Goal: Task Accomplishment & Management: Use online tool/utility

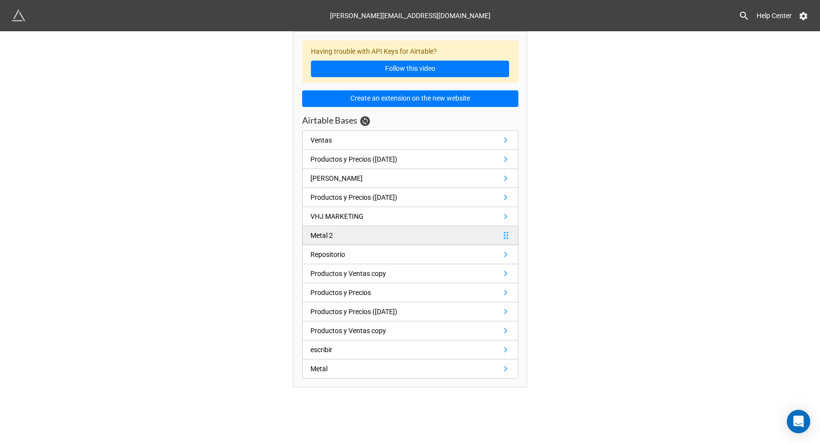
click at [402, 238] on link "Metal 2" at bounding box center [410, 235] width 216 height 19
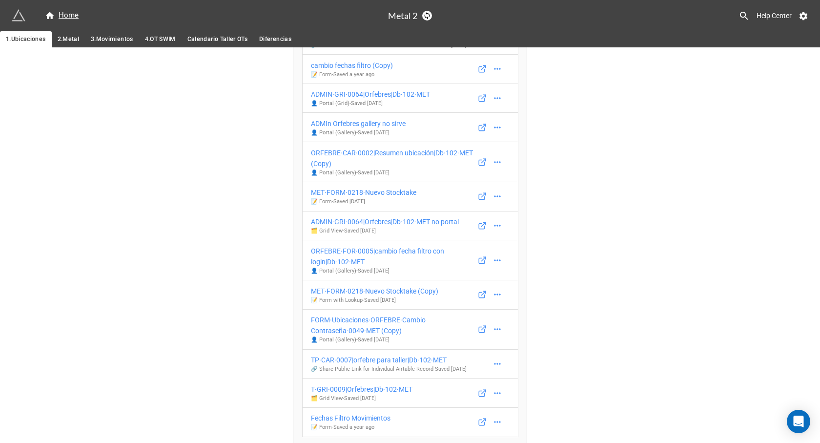
scroll to position [211, 0]
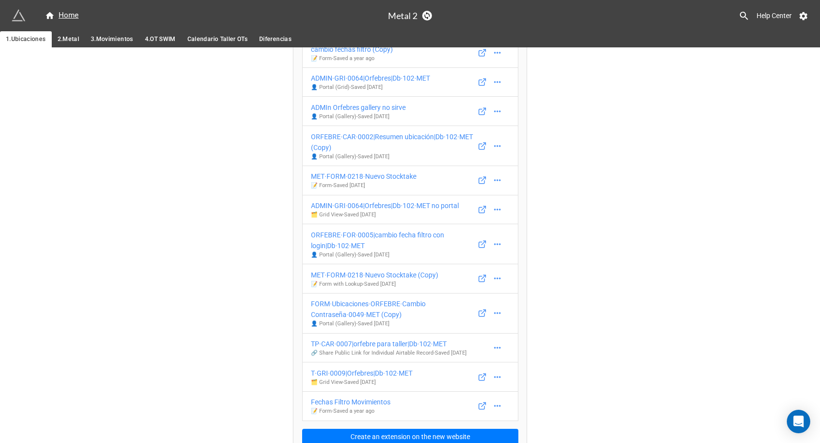
click at [103, 40] on span "3.Movimientos" at bounding box center [112, 39] width 42 height 10
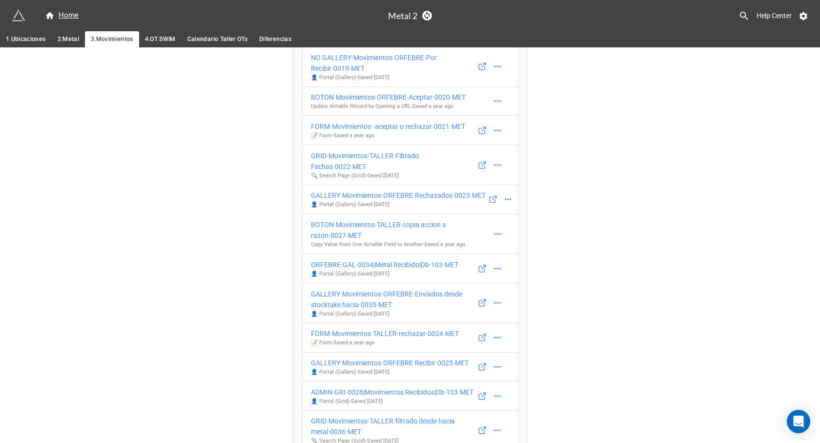
scroll to position [273, 0]
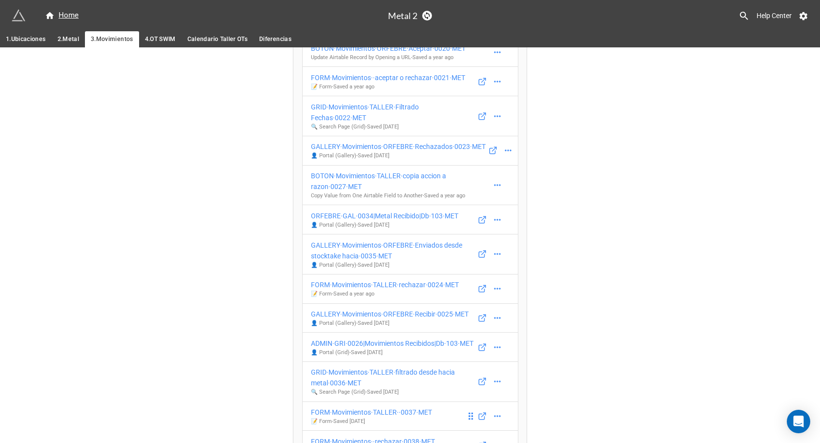
click at [399, 407] on div "FORM·Movimientos·TALLER··0037·MET" at bounding box center [371, 412] width 121 height 11
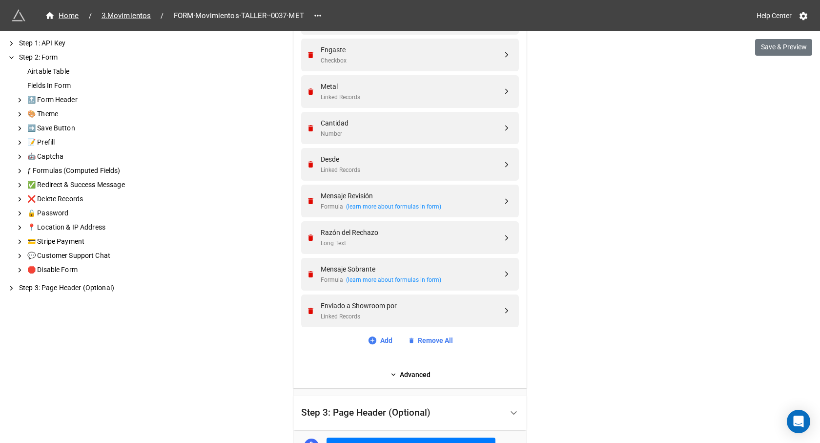
scroll to position [682, 0]
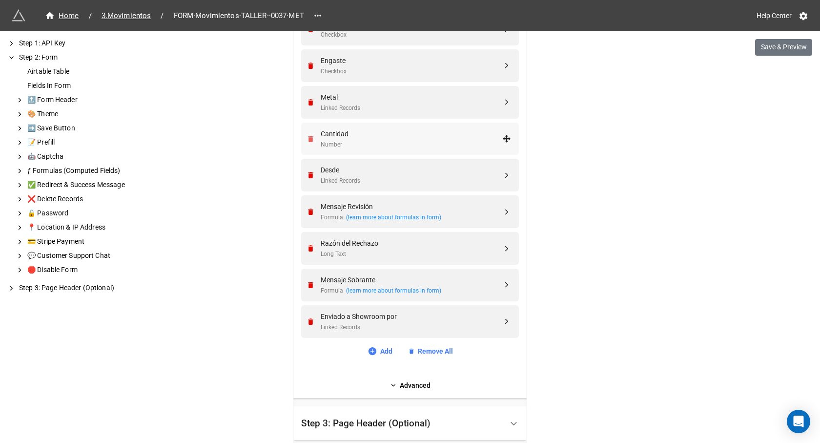
click at [308, 141] on icon "Remove" at bounding box center [310, 139] width 5 height 6
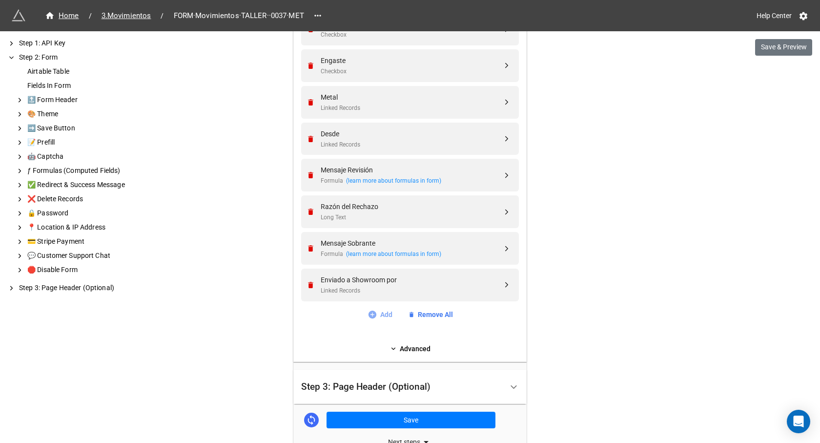
click at [376, 312] on link "Add" at bounding box center [380, 314] width 25 height 11
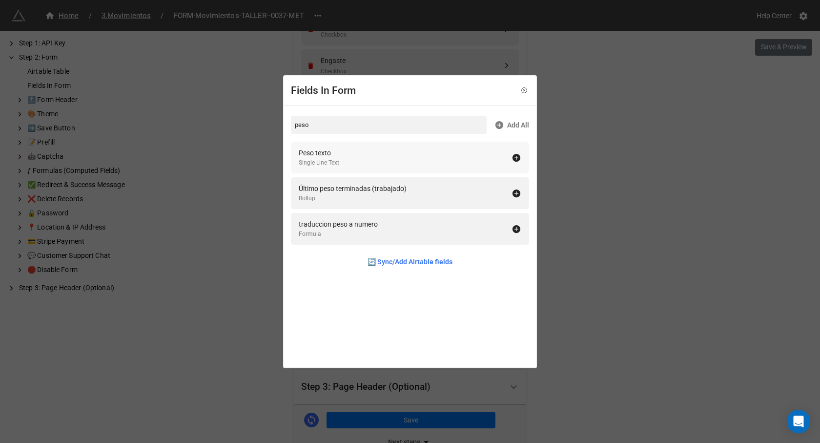
type input "peso"
click at [347, 149] on div "Peso texto Single Line Text" at bounding box center [405, 157] width 213 height 20
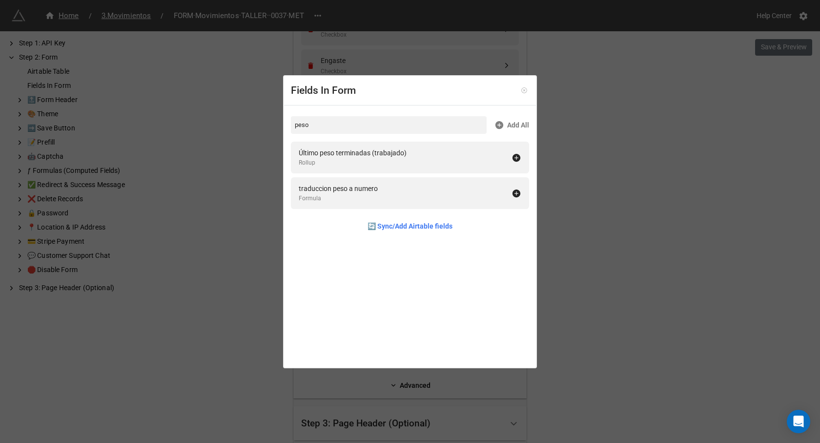
click at [519, 91] on link at bounding box center [524, 90] width 10 height 10
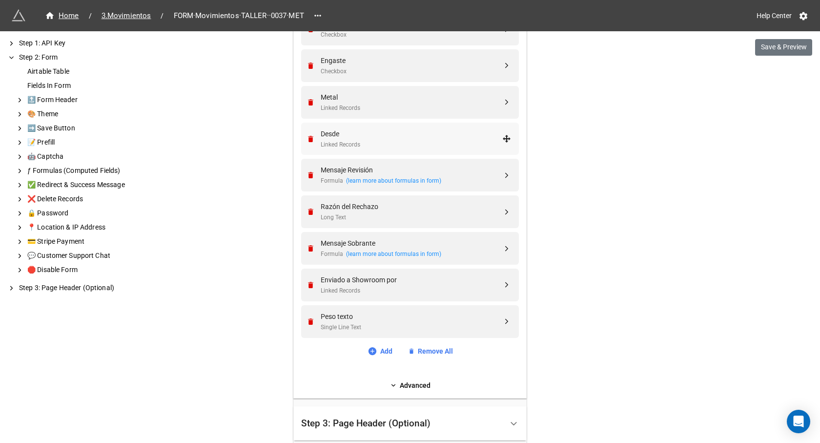
drag, startPoint x: 355, startPoint y: 321, endPoint x: 344, endPoint y: 130, distance: 191.3
click at [344, 130] on div "Titulo Single Line Text OT Linked Records Tipo OT Rollup Descripción OT Rollup …" at bounding box center [410, 49] width 218 height 585
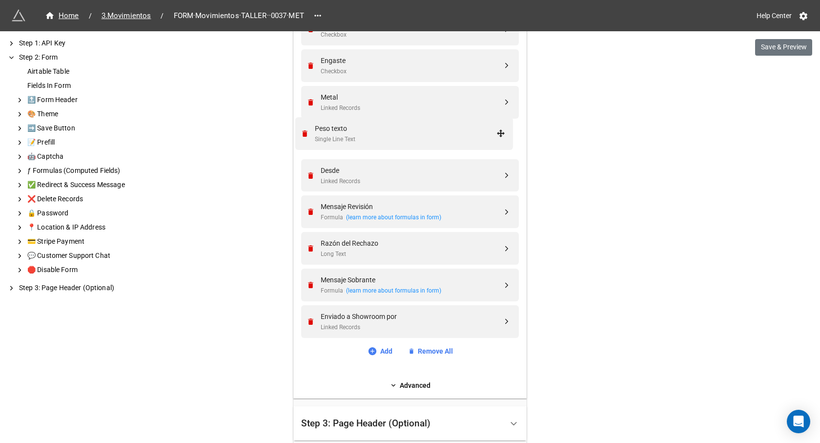
drag, startPoint x: 503, startPoint y: 323, endPoint x: 499, endPoint y: 135, distance: 188.5
click at [369, 136] on div "Peso texto" at bounding box center [412, 133] width 182 height 11
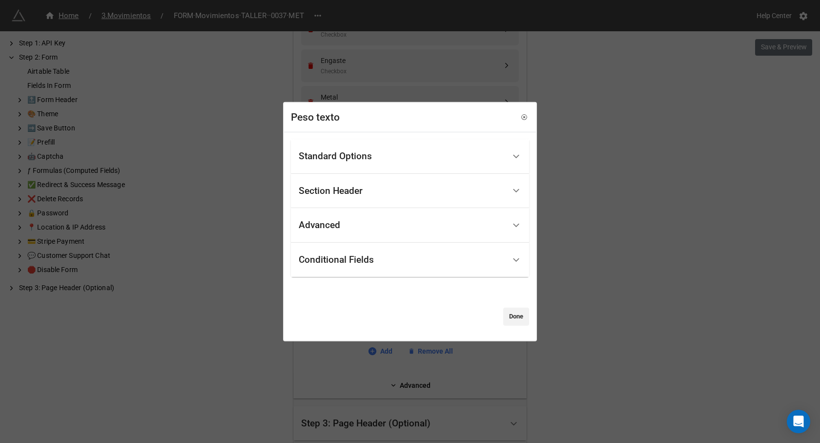
click at [340, 158] on div "Standard Options" at bounding box center [335, 156] width 73 height 10
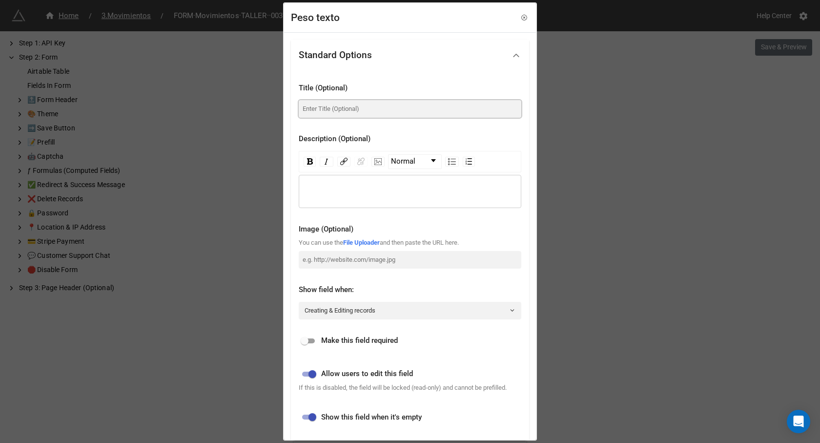
click at [318, 108] on input at bounding box center [410, 109] width 223 height 18
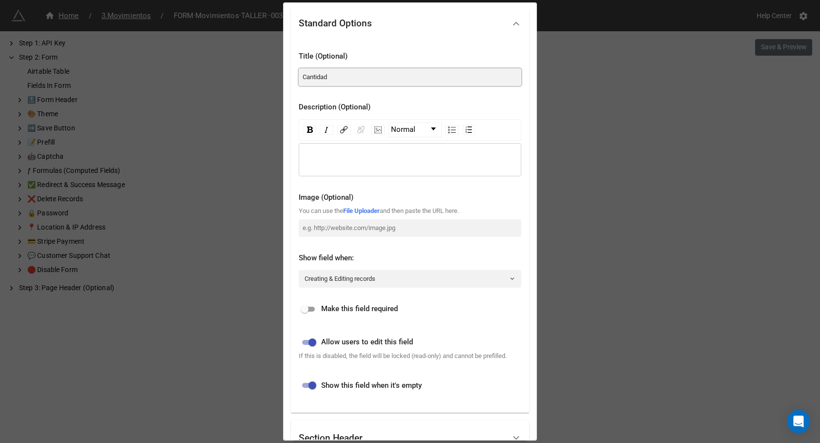
scroll to position [49, 0]
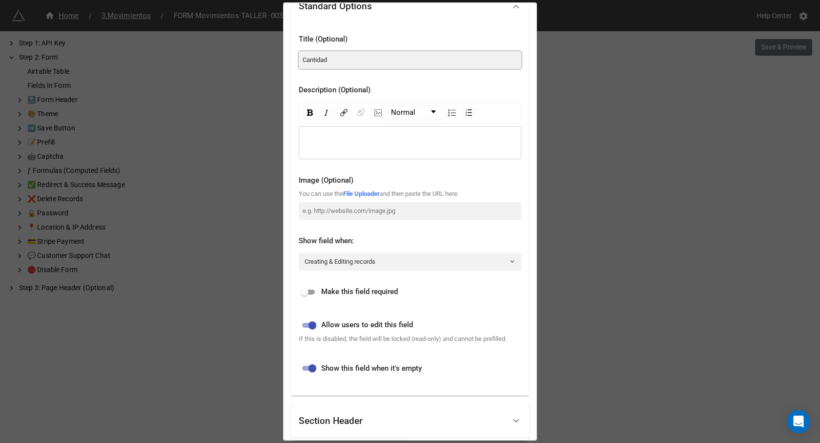
type input "Cantidad"
click at [312, 327] on input "checkbox" at bounding box center [312, 325] width 35 height 12
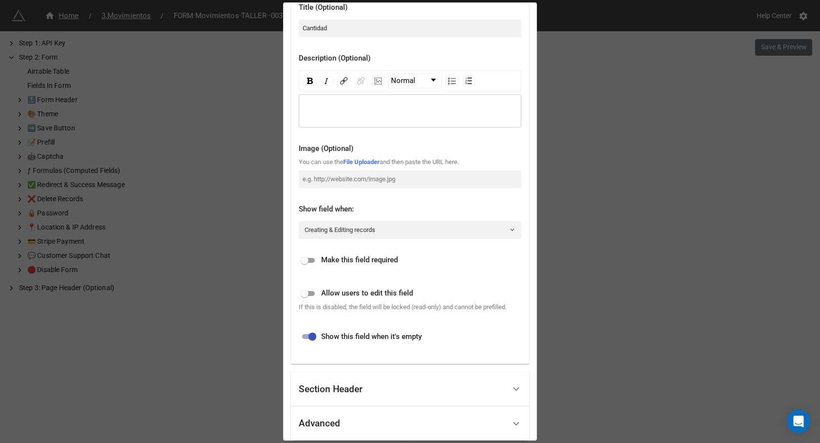
scroll to position [98, 0]
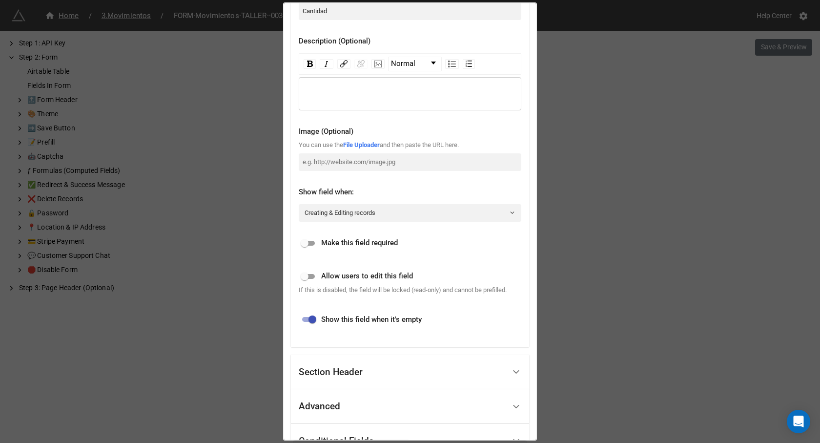
click at [315, 276] on input "checkbox" at bounding box center [304, 276] width 35 height 12
checkbox input "true"
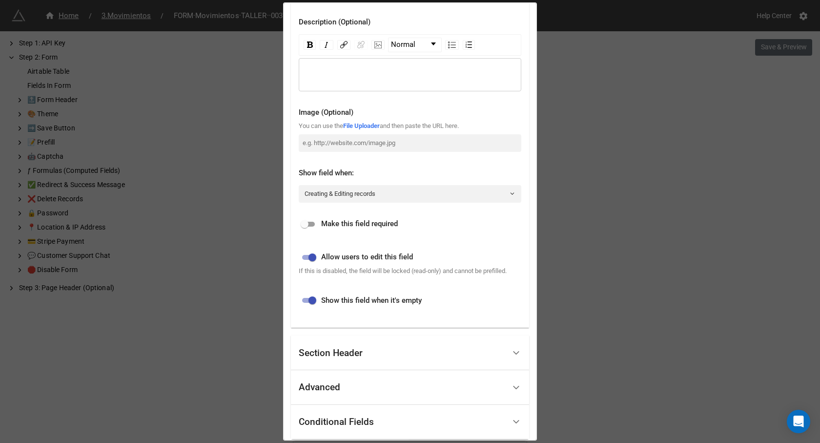
scroll to position [146, 0]
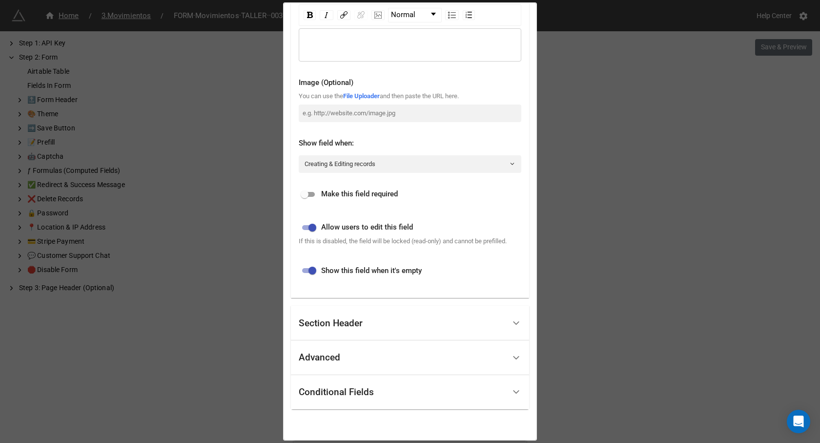
click at [393, 393] on div "Conditional Fields" at bounding box center [402, 392] width 207 height 23
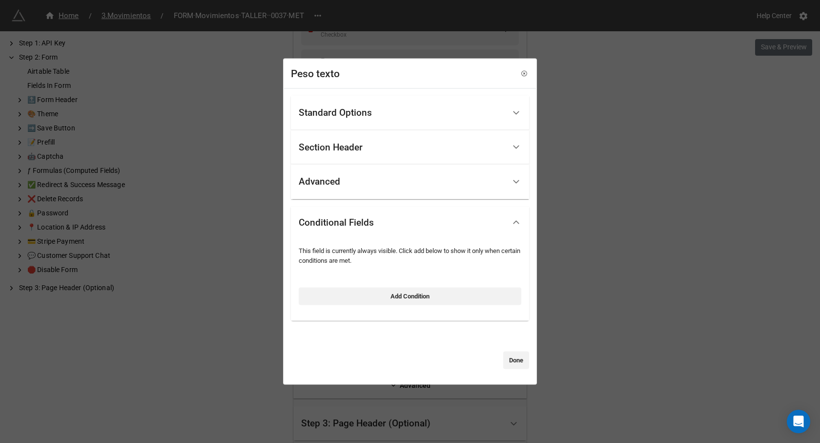
scroll to position [0, 0]
click at [412, 295] on link "Add Condition" at bounding box center [410, 296] width 223 height 18
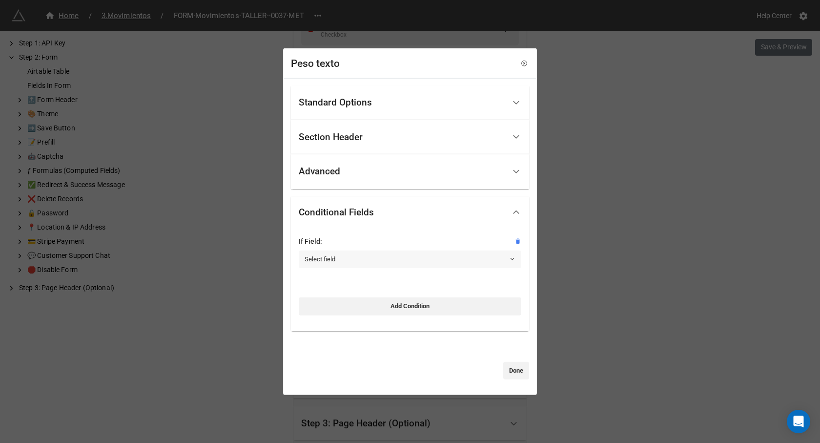
click at [335, 254] on link "Select field" at bounding box center [410, 259] width 223 height 18
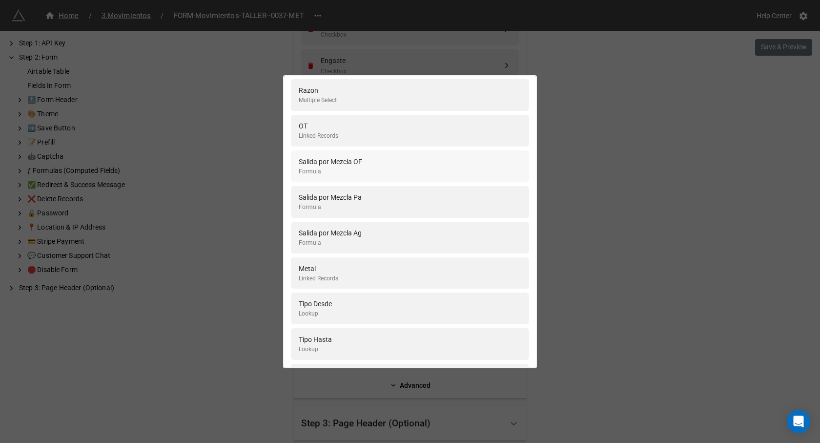
scroll to position [195, 0]
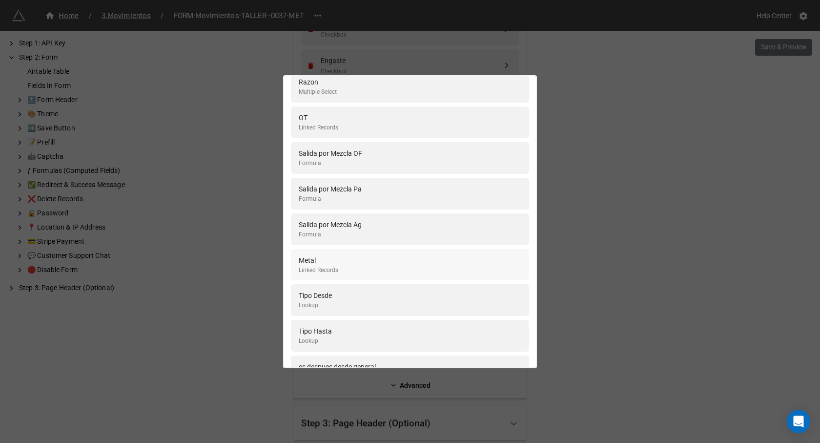
click at [335, 265] on div "Metal" at bounding box center [319, 260] width 40 height 11
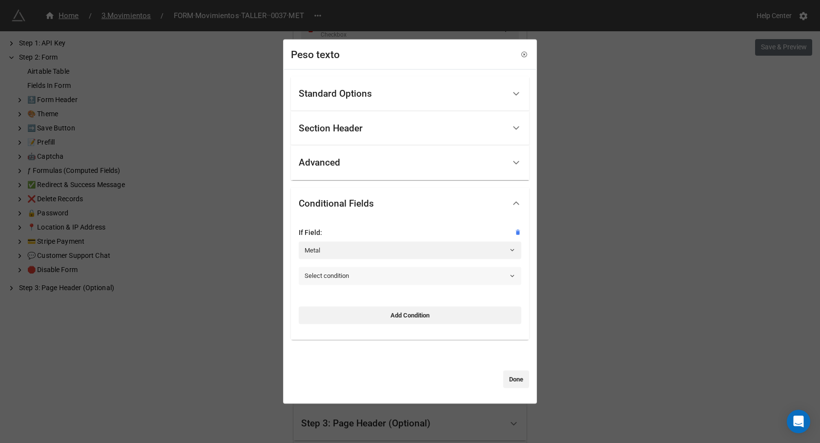
click at [341, 276] on link "Select condition" at bounding box center [410, 276] width 223 height 18
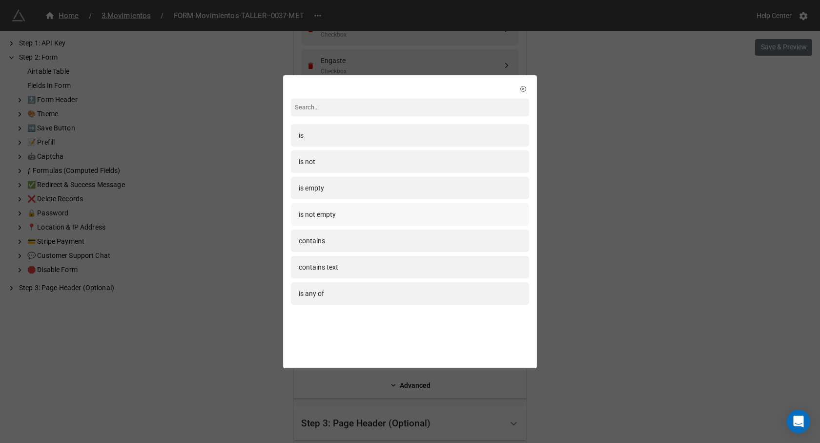
click at [333, 213] on div "is not empty" at bounding box center [317, 214] width 37 height 11
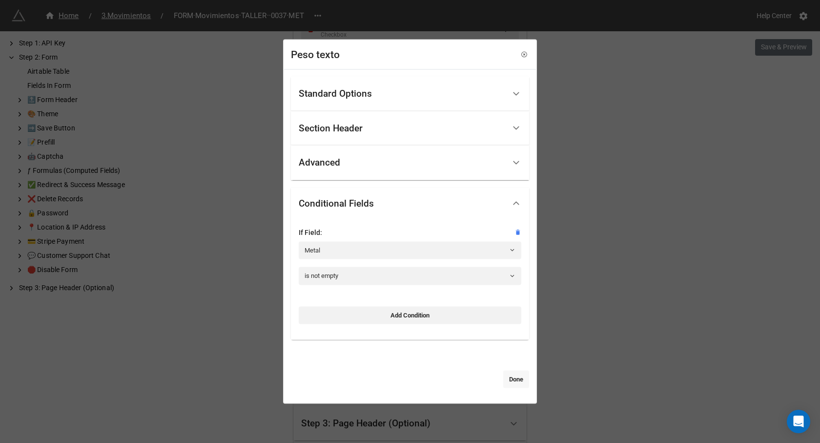
click at [516, 381] on link "Done" at bounding box center [516, 380] width 26 height 18
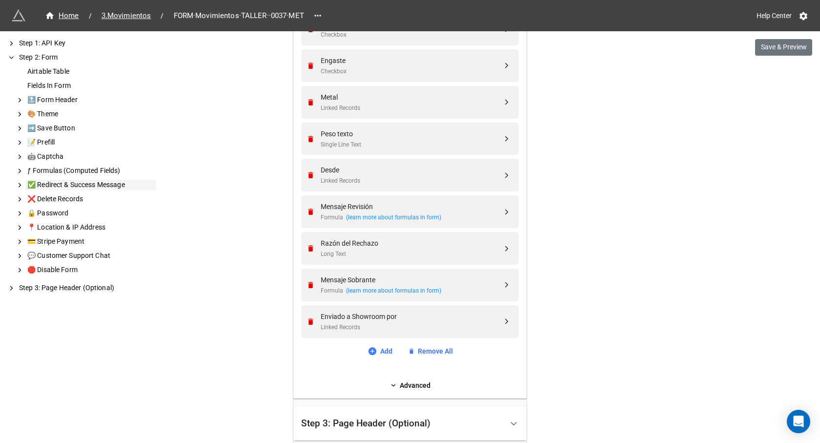
click at [105, 184] on div "✅ Redirect & Success Message" at bounding box center [90, 185] width 131 height 10
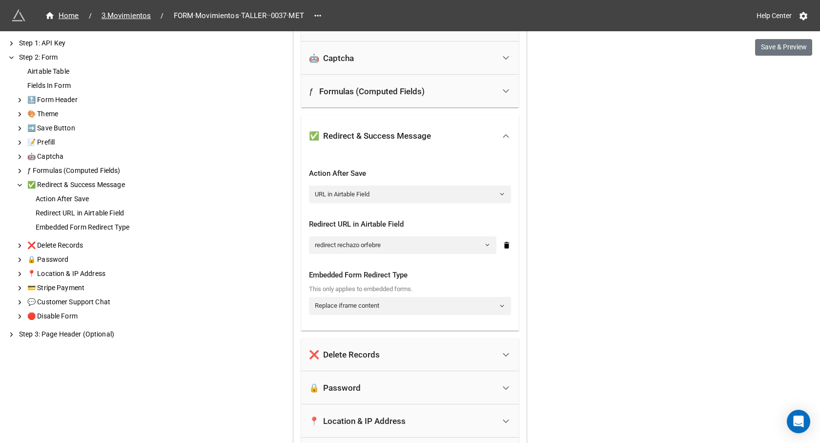
scroll to position [1162, 0]
click at [83, 197] on div "Action After Save" at bounding box center [95, 199] width 123 height 10
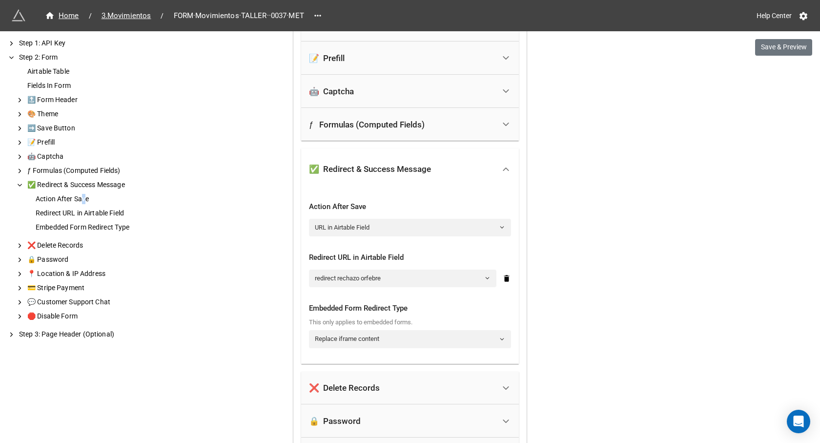
scroll to position [1125, 0]
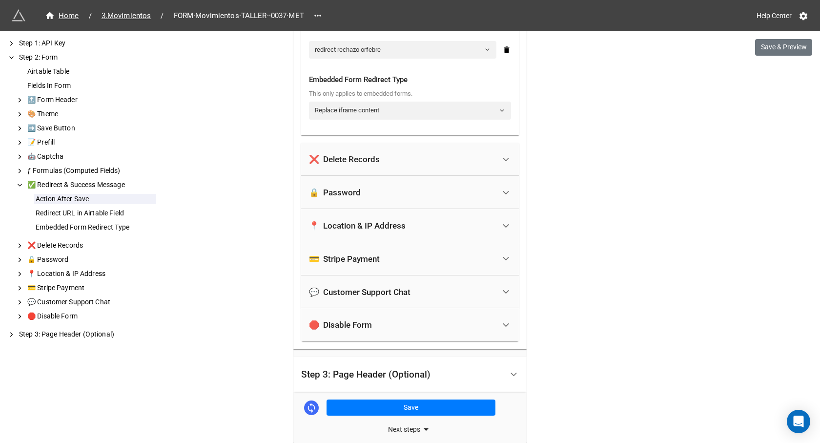
scroll to position [1404, 0]
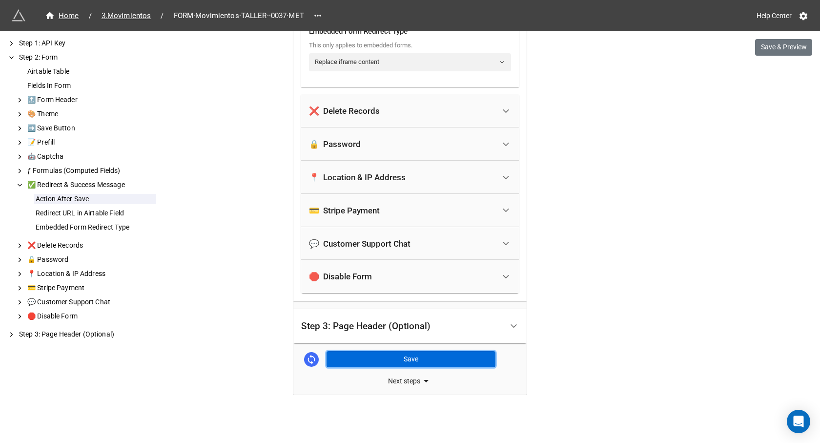
click at [397, 359] on button "Save" at bounding box center [411, 359] width 169 height 17
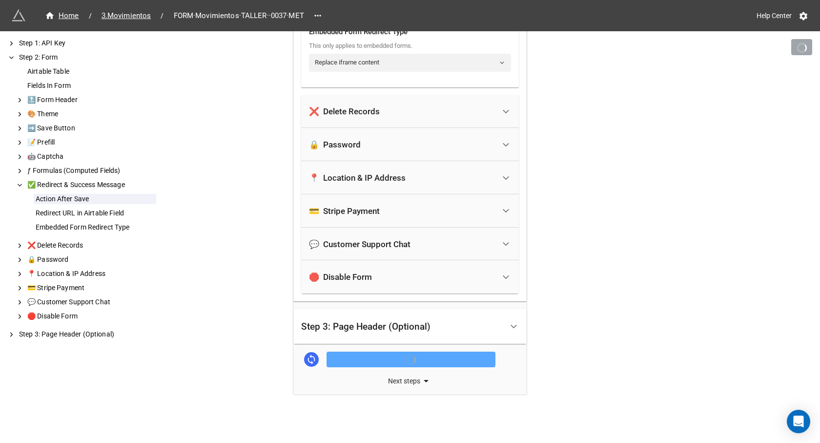
scroll to position [1404, 0]
